Goal: Task Accomplishment & Management: Use online tool/utility

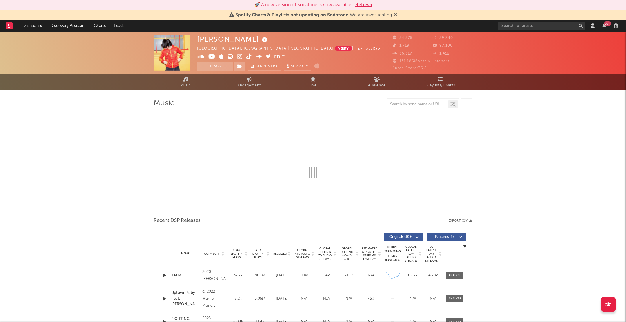
select select "View all"
click at [539, 26] on input "text" at bounding box center [541, 25] width 87 height 7
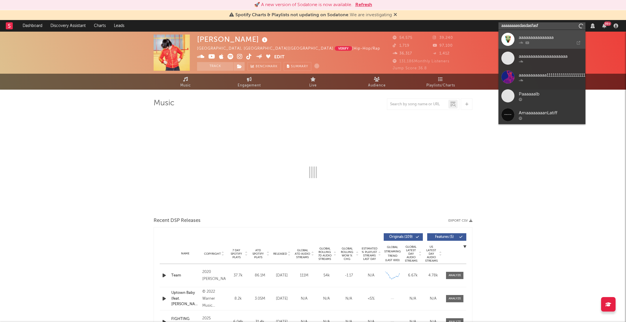
type input "aaaaaaaasdasdasfasfa"
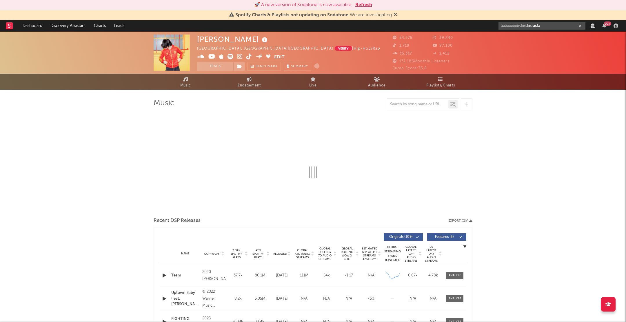
drag, startPoint x: 550, startPoint y: 27, endPoint x: 467, endPoint y: 23, distance: 82.4
click at [467, 23] on nav "Dashboard Discovery Assistant Charts Leads aaaaaaaasdasdasfasfa 99 +" at bounding box center [313, 26] width 626 height 12
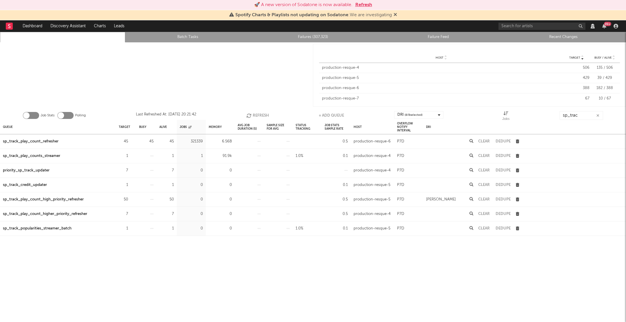
click at [371, 3] on button "Refresh" at bounding box center [363, 4] width 17 height 7
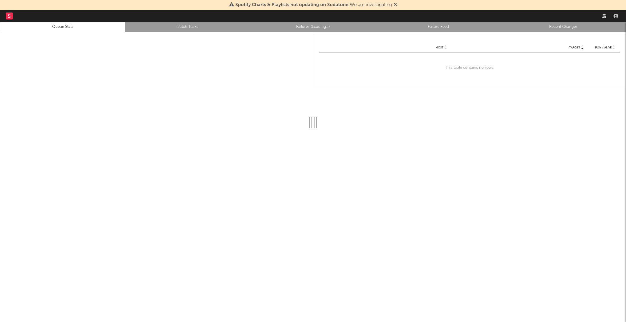
select select "tech"
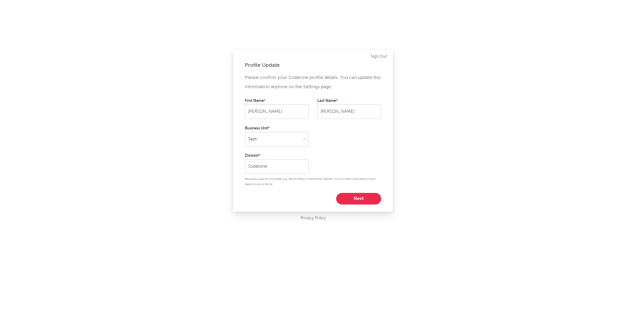
click at [354, 198] on button "Next" at bounding box center [358, 199] width 45 height 12
select select "other"
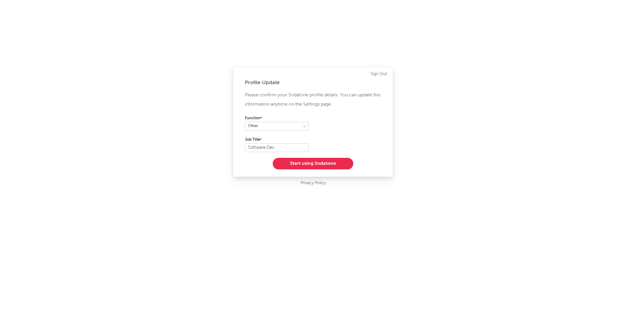
click at [323, 163] on button "Start using Sodatone" at bounding box center [313, 164] width 81 height 12
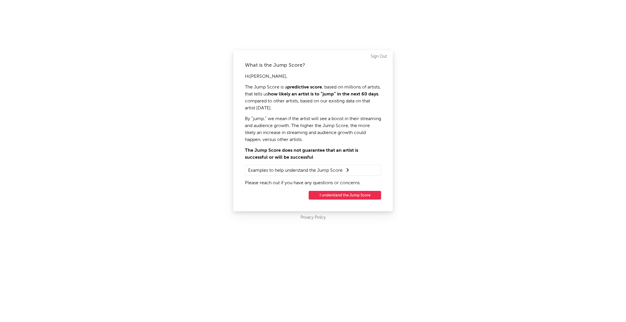
click at [334, 196] on button "I understand the Jump Score" at bounding box center [345, 195] width 72 height 9
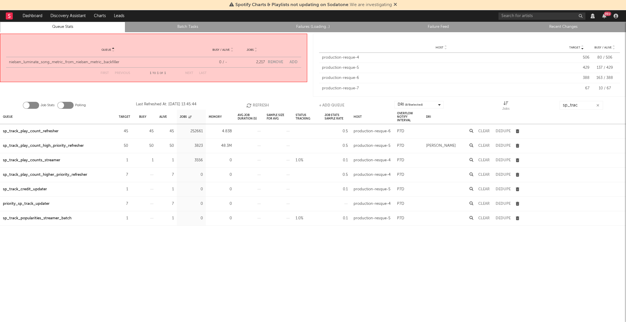
click at [296, 62] on button "Add" at bounding box center [294, 62] width 8 height 4
select select "2268"
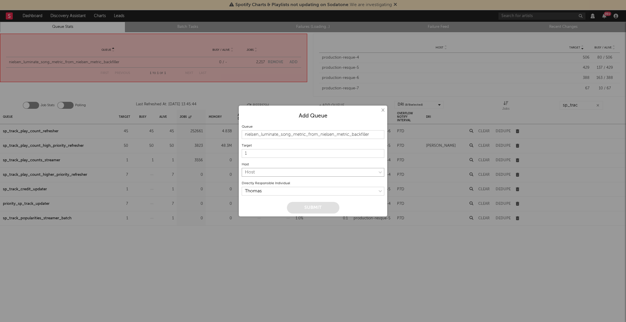
click at [288, 176] on select "Host production-resque-4 production-resque-5 production-resque-6 production-res…" at bounding box center [313, 172] width 143 height 9
click at [268, 176] on select "production-resque-4 production-resque-5 production-resque-6 production-resque-7" at bounding box center [313, 172] width 143 height 9
select select "4"
click at [266, 155] on input "1" at bounding box center [313, 153] width 143 height 9
type input "010"
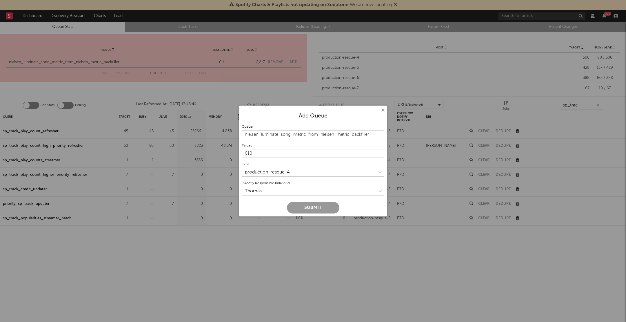
click at [311, 208] on button "Submit" at bounding box center [313, 208] width 52 height 12
type input "1"
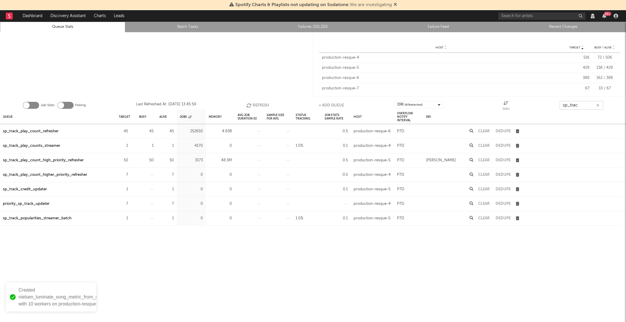
click at [572, 102] on input "sp_trac" at bounding box center [581, 105] width 43 height 9
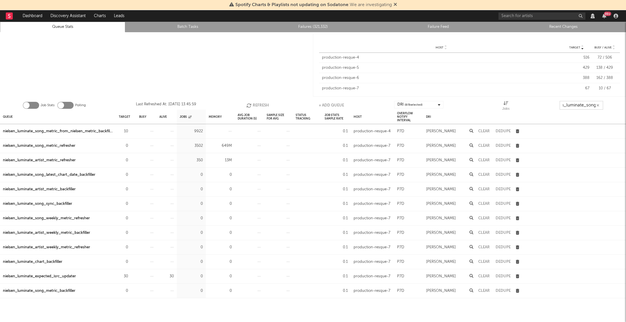
scroll to position [0, 15]
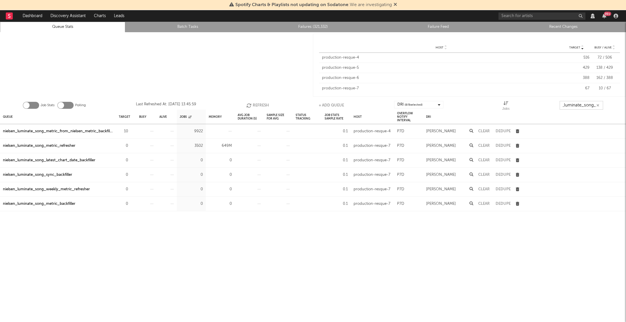
click at [248, 103] on icon "button" at bounding box center [249, 105] width 6 height 5
type input "nielsen_luminate_song_"
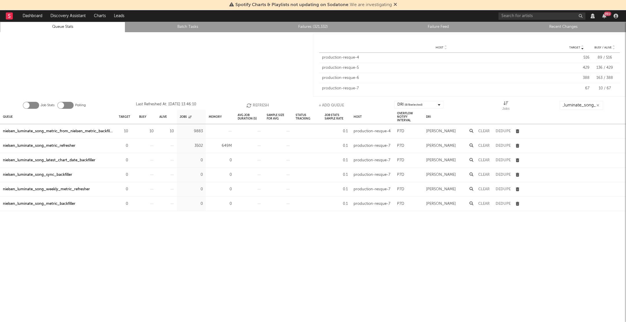
click at [309, 25] on link "Failures (321,332)" at bounding box center [313, 26] width 119 height 7
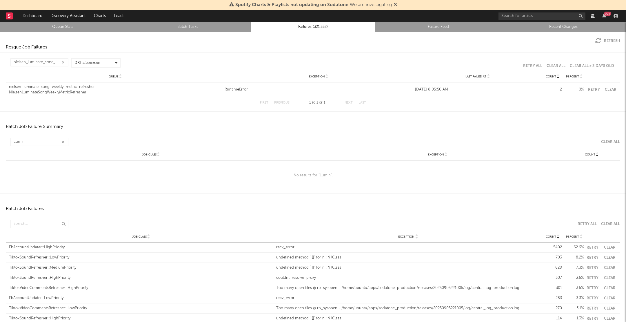
click at [607, 41] on button "Refresh" at bounding box center [607, 41] width 25 height 6
click at [608, 41] on button "Refresh" at bounding box center [607, 41] width 25 height 6
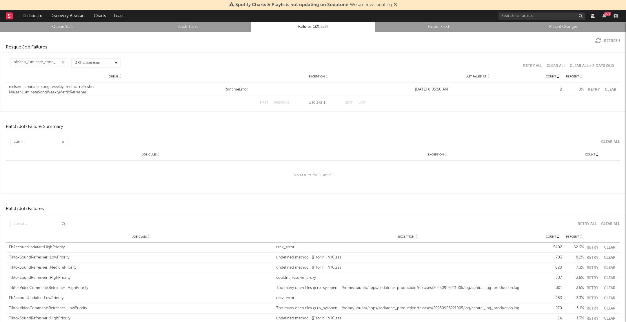
click at [608, 41] on button "Refresh" at bounding box center [607, 41] width 25 height 6
click at [76, 28] on link "Queue Stats" at bounding box center [62, 26] width 119 height 7
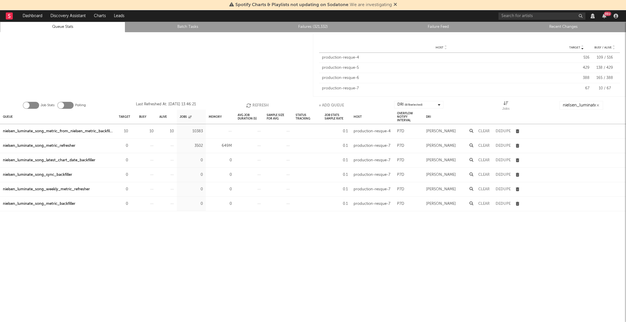
click at [250, 104] on icon "button" at bounding box center [249, 105] width 6 height 5
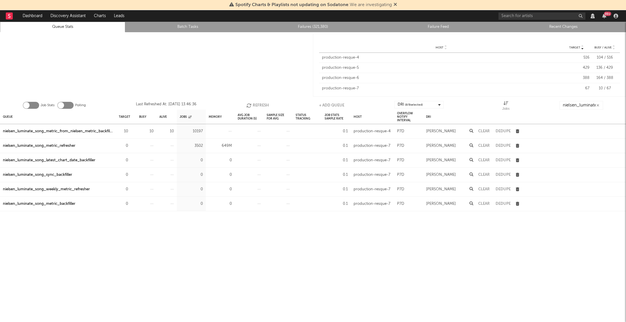
click at [258, 104] on button "Refresh" at bounding box center [257, 105] width 23 height 9
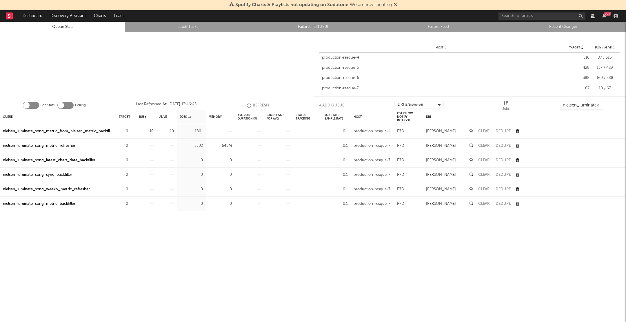
click at [258, 104] on button "Refresh" at bounding box center [257, 105] width 23 height 9
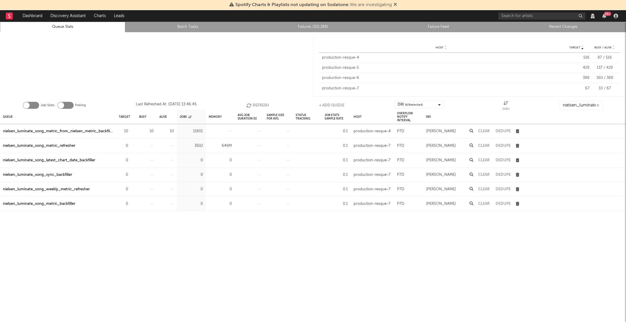
click at [258, 104] on button "Refresh" at bounding box center [257, 105] width 23 height 9
click at [258, 104] on button "Refresh" at bounding box center [258, 105] width 23 height 9
click at [253, 104] on button "Refresh" at bounding box center [257, 105] width 23 height 9
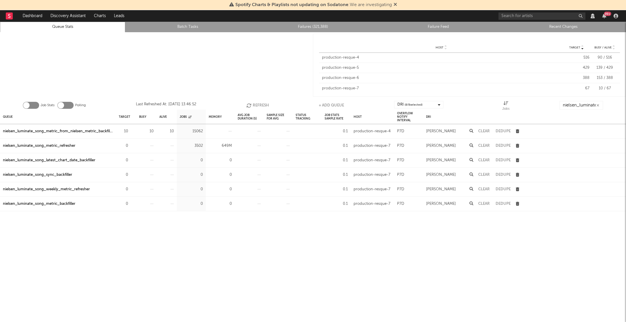
click at [253, 104] on button "Refresh" at bounding box center [257, 105] width 23 height 9
click at [253, 105] on button "Refresh" at bounding box center [257, 105] width 23 height 9
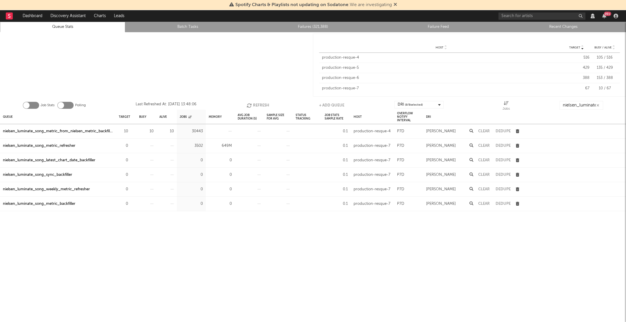
click at [253, 104] on button "Refresh" at bounding box center [258, 105] width 23 height 9
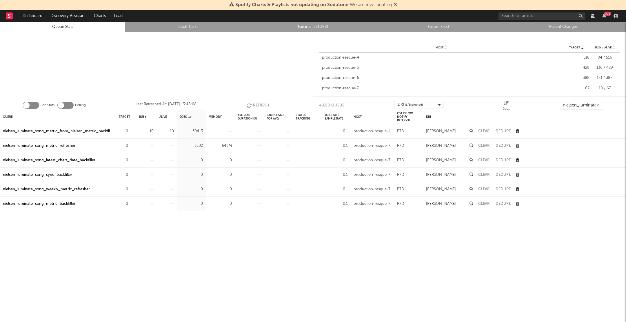
click at [253, 104] on button "Refresh" at bounding box center [258, 105] width 23 height 9
click at [253, 104] on button "Refresh" at bounding box center [257, 105] width 23 height 9
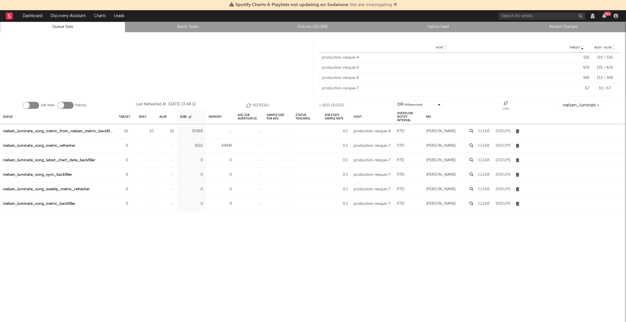
click at [253, 104] on button "Refresh" at bounding box center [257, 105] width 23 height 9
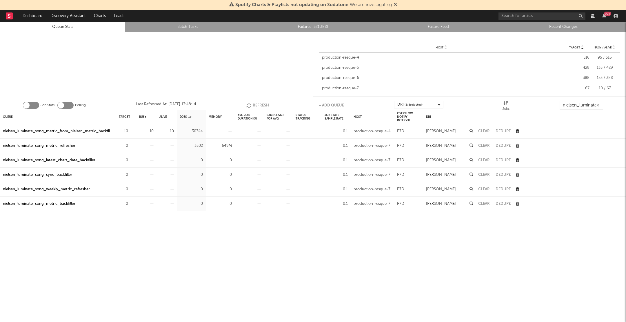
click at [253, 104] on button "Refresh" at bounding box center [257, 105] width 23 height 9
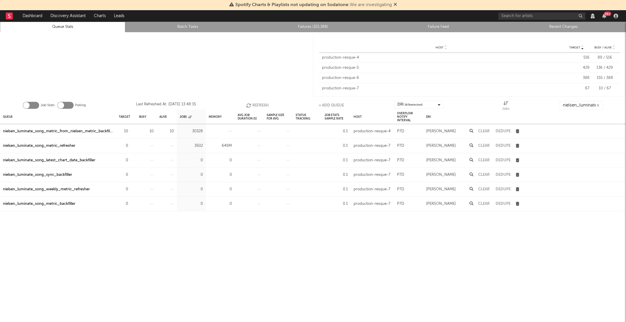
click at [253, 104] on button "Refresh" at bounding box center [257, 105] width 23 height 9
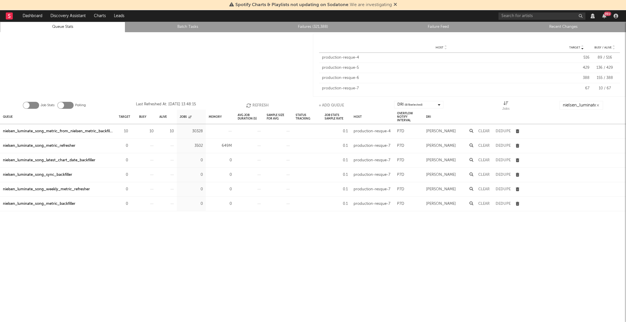
click at [253, 104] on button "Refresh" at bounding box center [257, 105] width 23 height 9
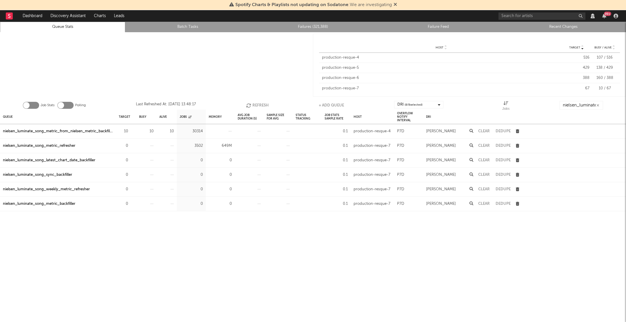
click at [253, 104] on button "Refresh" at bounding box center [257, 105] width 23 height 9
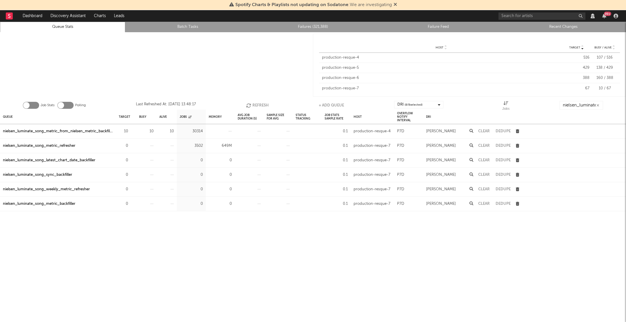
click at [253, 104] on button "Refresh" at bounding box center [257, 105] width 23 height 9
click at [252, 104] on button "Refresh" at bounding box center [257, 105] width 23 height 9
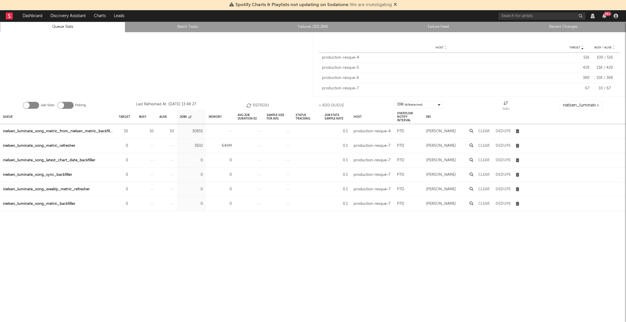
click at [252, 104] on button "Refresh" at bounding box center [257, 105] width 23 height 9
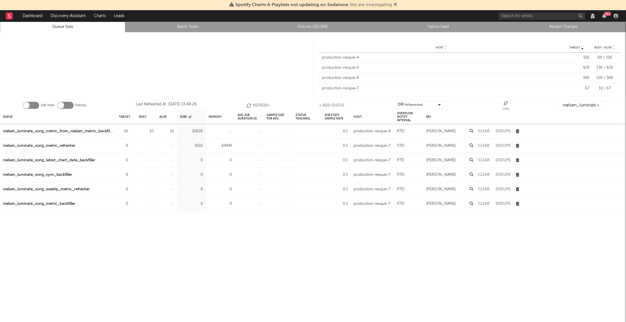
click at [252, 104] on button "Refresh" at bounding box center [257, 105] width 23 height 9
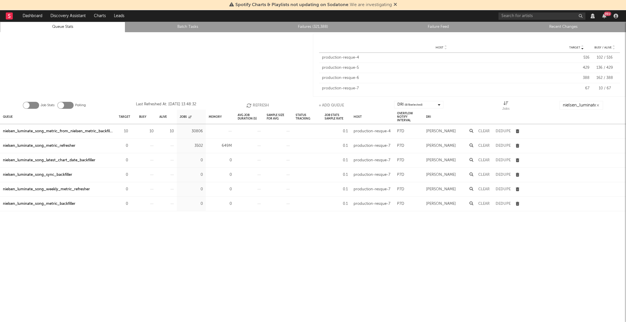
click at [252, 104] on button "Refresh" at bounding box center [257, 105] width 23 height 9
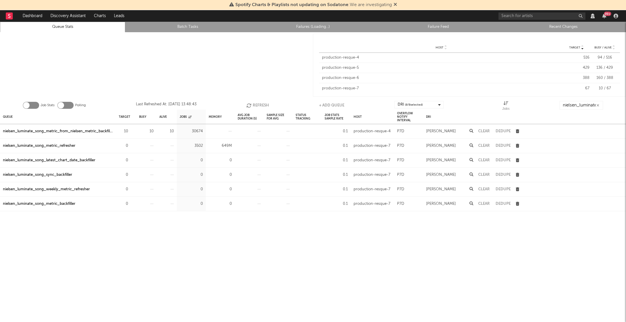
click at [252, 104] on button "Refresh" at bounding box center [257, 105] width 23 height 9
click at [313, 28] on link "Failures (Loading...)" at bounding box center [313, 26] width 119 height 7
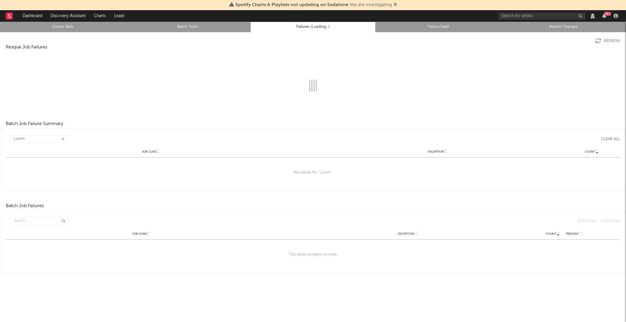
click at [436, 31] on li "Failure Feed" at bounding box center [438, 27] width 125 height 10
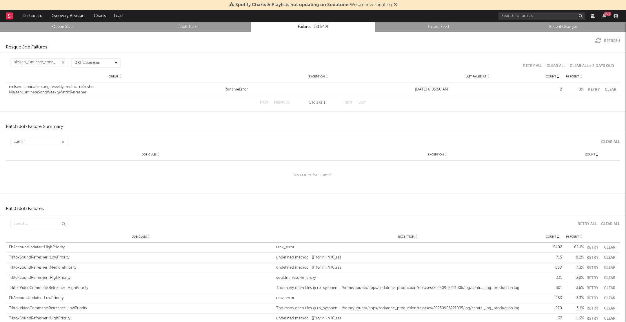
click at [431, 26] on link "Failure Feed" at bounding box center [438, 26] width 119 height 7
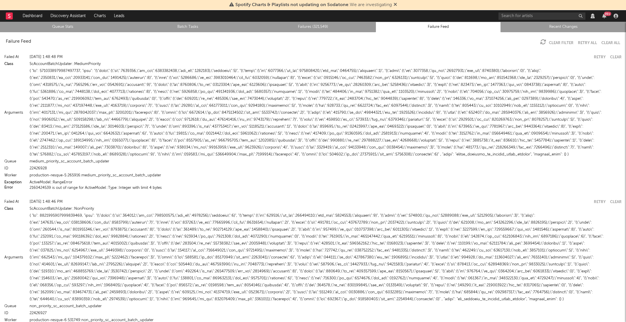
click at [35, 30] on link "Queue Stats" at bounding box center [62, 26] width 119 height 7
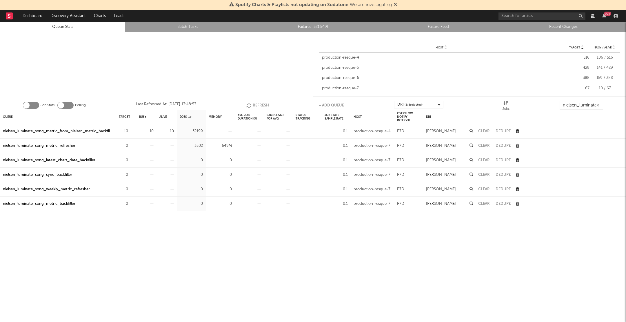
click at [250, 107] on icon "button" at bounding box center [249, 105] width 6 height 5
click at [250, 106] on icon "button" at bounding box center [249, 105] width 6 height 5
click at [258, 107] on button "Refresh" at bounding box center [257, 105] width 23 height 9
click at [257, 106] on button "Refresh" at bounding box center [257, 105] width 23 height 9
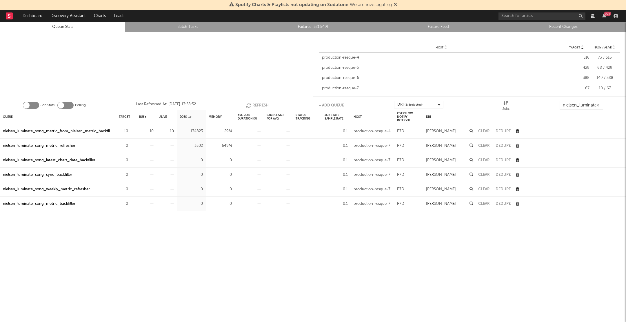
click at [257, 106] on button "Refresh" at bounding box center [257, 105] width 23 height 9
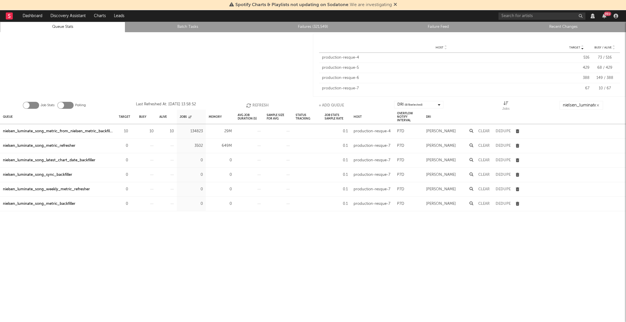
click at [257, 106] on button "Refresh" at bounding box center [257, 105] width 23 height 9
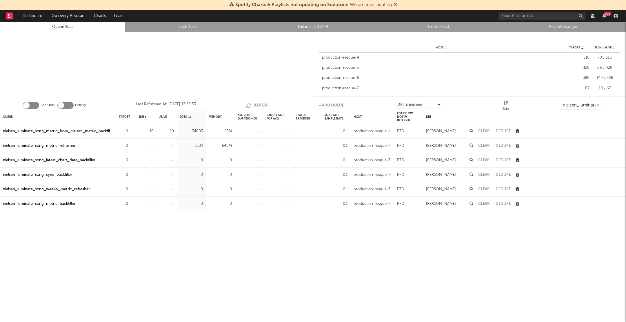
click at [257, 106] on button "Refresh" at bounding box center [257, 105] width 23 height 9
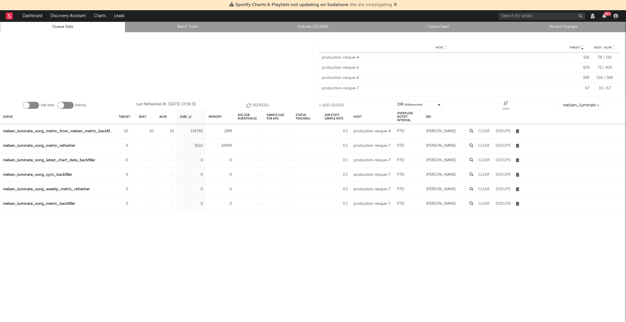
click at [257, 106] on button "Refresh" at bounding box center [257, 105] width 23 height 9
click at [261, 101] on button "Refresh" at bounding box center [257, 105] width 23 height 9
click at [196, 130] on div "262783" at bounding box center [191, 131] width 23 height 7
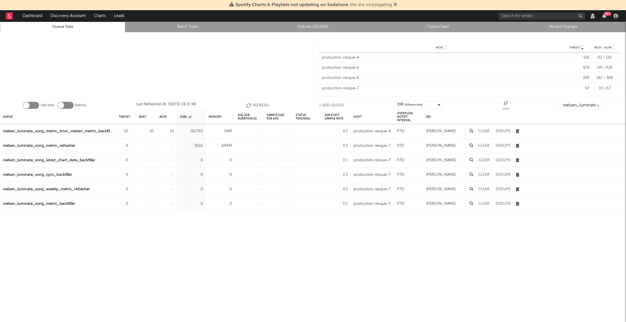
click at [245, 104] on div "Job Stats Polling Last Refreshed At: Sep 10 14:11:48 Refresh + Add Queue DRI ( …" at bounding box center [313, 104] width 626 height 12
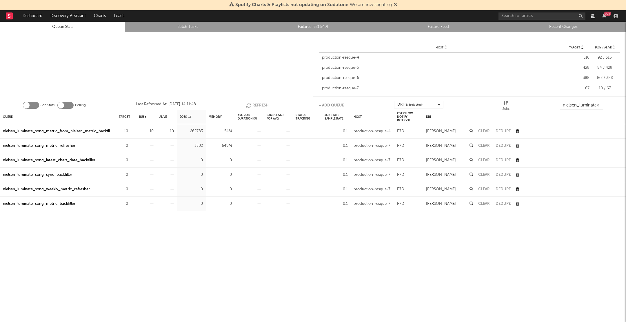
click at [246, 104] on icon "button" at bounding box center [249, 105] width 6 height 5
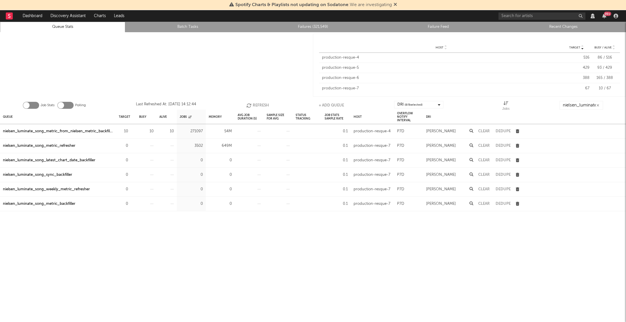
click at [246, 104] on icon "button" at bounding box center [249, 105] width 6 height 5
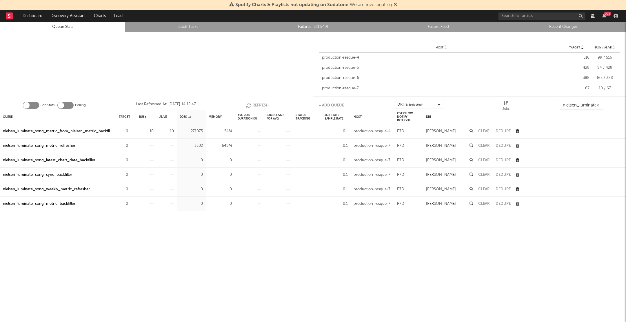
click at [246, 104] on icon "button" at bounding box center [249, 105] width 6 height 5
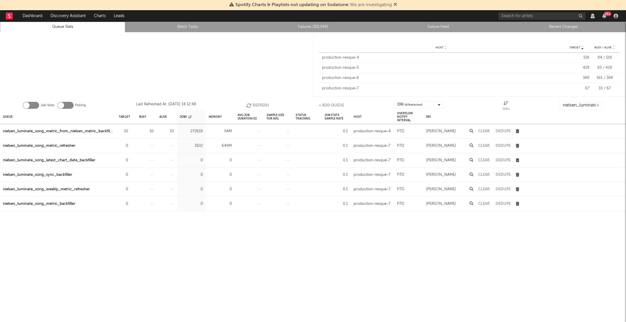
click at [246, 104] on icon "button" at bounding box center [249, 105] width 6 height 5
click at [400, 2] on div "Spotify Charts & Playlists not updating on Sodatone : We are investigating" at bounding box center [313, 5] width 626 height 10
click at [395, 2] on icon at bounding box center [395, 4] width 3 height 5
